Goal: Information Seeking & Learning: Learn about a topic

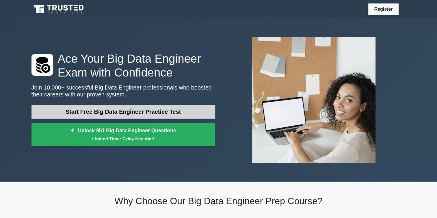
click at [152, 110] on link "Start Free Big Data Engineer Practice Test" at bounding box center [123, 112] width 184 height 14
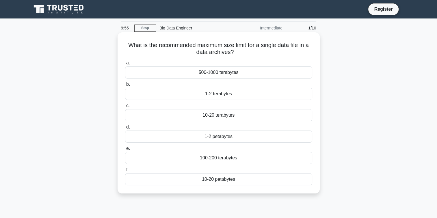
click at [249, 69] on div "500-1000 terabytes" at bounding box center [218, 72] width 187 height 12
click at [125, 65] on input "a. 500-1000 terabytes" at bounding box center [125, 63] width 0 height 4
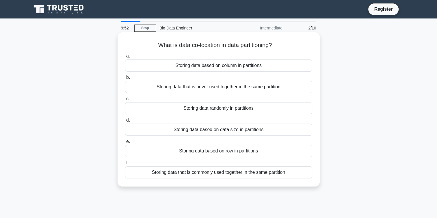
click at [231, 105] on div "Storing data randomly in partitions" at bounding box center [218, 108] width 187 height 12
click at [125, 101] on input "c. Storing data randomly in partitions" at bounding box center [125, 99] width 0 height 4
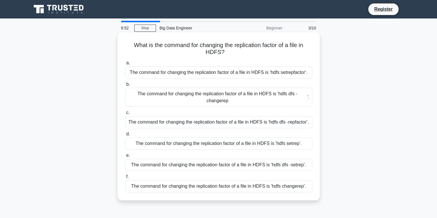
click at [233, 89] on div "The command for changing the replication factor of a file in HDFS is 'hdfs dfs …" at bounding box center [218, 97] width 187 height 19
click at [125, 86] on input "b. The command for changing the replication factor of a file in HDFS is 'hdfs d…" at bounding box center [125, 85] width 0 height 4
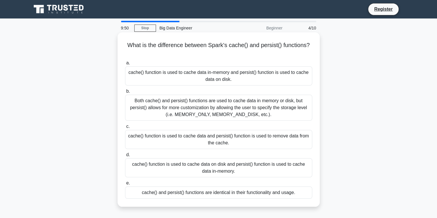
click at [227, 100] on div "Both cache() and persist() functions are used to cache data in memory or disk, …" at bounding box center [218, 108] width 187 height 26
drag, startPoint x: 227, startPoint y: 100, endPoint x: 227, endPoint y: 70, distance: 30.0
click at [227, 70] on div "cache() function is used to cache data in-memory and persist() function is used…" at bounding box center [218, 75] width 187 height 19
click at [125, 65] on input "a. cache() function is used to cache data in-memory and persist() function is u…" at bounding box center [125, 63] width 0 height 4
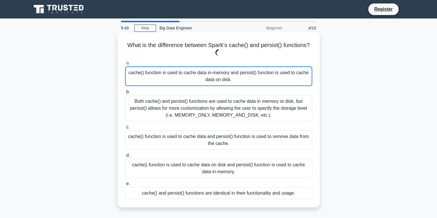
click at [227, 70] on div "cache() function is used to cache data in-memory and persist() function is used…" at bounding box center [218, 76] width 187 height 20
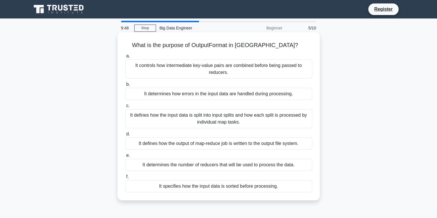
drag, startPoint x: 227, startPoint y: 70, endPoint x: 228, endPoint y: 98, distance: 27.7
click at [228, 98] on div "It determines how errors in the input data are handled during processing." at bounding box center [218, 94] width 187 height 12
click at [125, 86] on input "b. It determines how errors in the input data are handled during processing." at bounding box center [125, 85] width 0 height 4
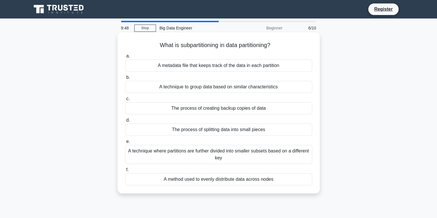
click at [214, 142] on label "e. A technique where partitions are further divided into smaller subsets based …" at bounding box center [218, 151] width 187 height 26
click at [125, 142] on input "e. A technique where partitions are further divided into smaller subsets based …" at bounding box center [125, 142] width 0 height 4
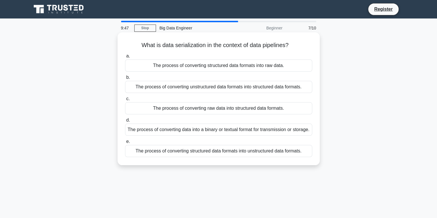
click at [211, 133] on div "The process of converting data into a binary or textual format for transmission…" at bounding box center [218, 129] width 187 height 12
click at [125, 122] on input "d. The process of converting data into a binary or textual format for transmiss…" at bounding box center [125, 120] width 0 height 4
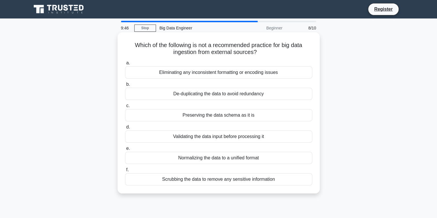
click at [217, 92] on div "De-duplicating the data to avoid redundancy" at bounding box center [218, 94] width 187 height 12
click at [125, 86] on input "b. De-duplicating the data to avoid redundancy" at bounding box center [125, 85] width 0 height 4
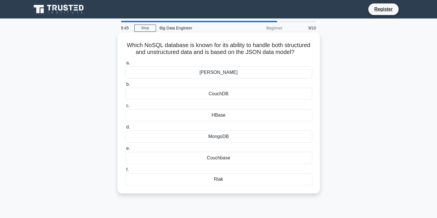
click at [216, 77] on div "[PERSON_NAME]" at bounding box center [218, 72] width 187 height 12
click at [125, 65] on input "a. [PERSON_NAME]" at bounding box center [125, 63] width 0 height 4
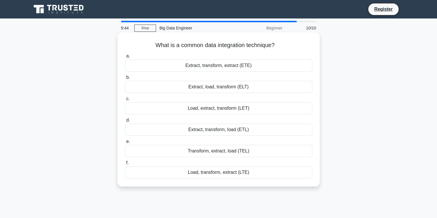
click at [215, 112] on div "Load, extract, transform (LET)" at bounding box center [218, 108] width 187 height 12
click at [125, 101] on input "c. Load, extract, transform (LET)" at bounding box center [125, 99] width 0 height 4
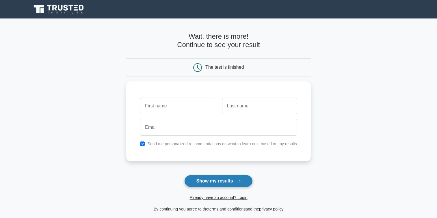
click at [220, 179] on button "Show my results" at bounding box center [218, 181] width 68 height 12
click at [119, 132] on main "Wait, there is more! Continue to see your result The test is finished and the" at bounding box center [218, 122] width 437 height 208
